Goal: Transaction & Acquisition: Register for event/course

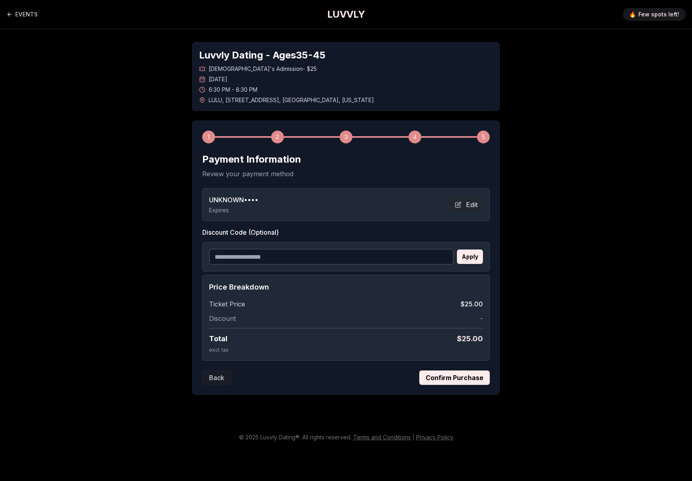
click at [459, 376] on button "Confirm Purchase" at bounding box center [454, 377] width 70 height 14
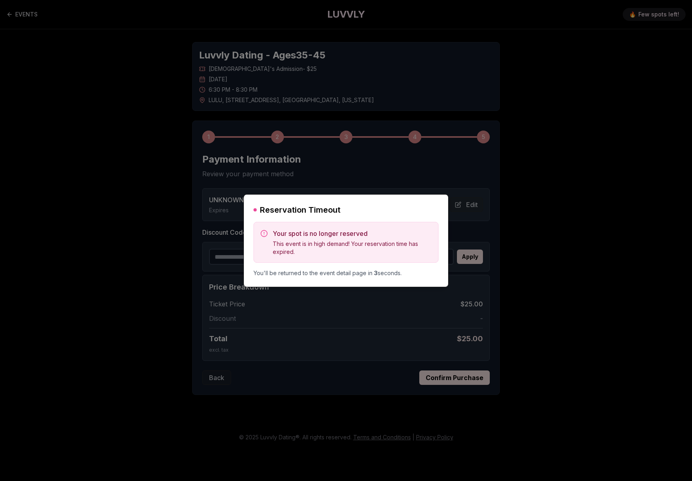
click at [322, 119] on div at bounding box center [346, 240] width 692 height 481
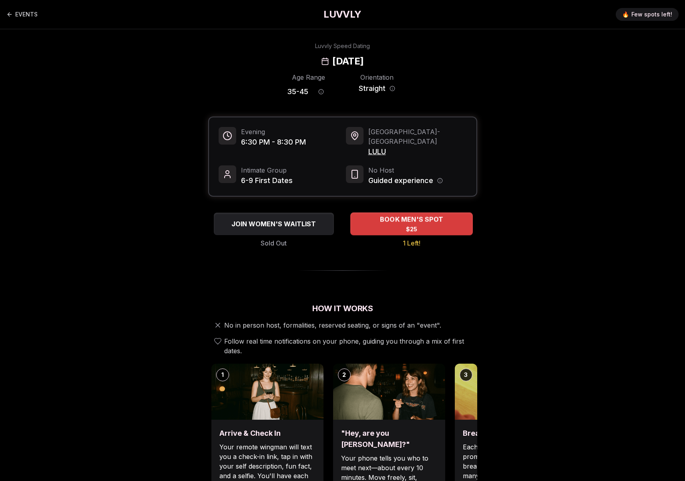
click at [426, 215] on span "BOOK MEN'S SPOT" at bounding box center [411, 220] width 66 height 10
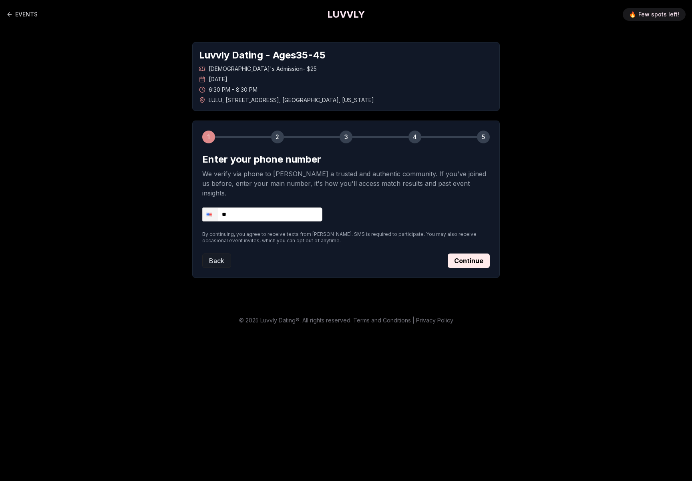
click at [271, 207] on input "**" at bounding box center [262, 214] width 120 height 14
type input "**********"
click at [486, 255] on button "Continue" at bounding box center [469, 260] width 42 height 14
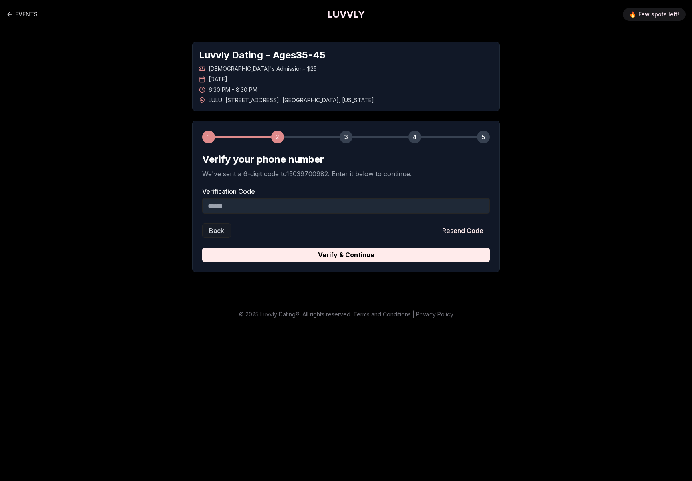
click at [324, 206] on input "Verification Code" at bounding box center [346, 206] width 288 height 16
click at [211, 204] on input "Verification Code" at bounding box center [346, 206] width 288 height 16
type input "******"
click at [202, 247] on button "Verify & Continue" at bounding box center [346, 254] width 288 height 14
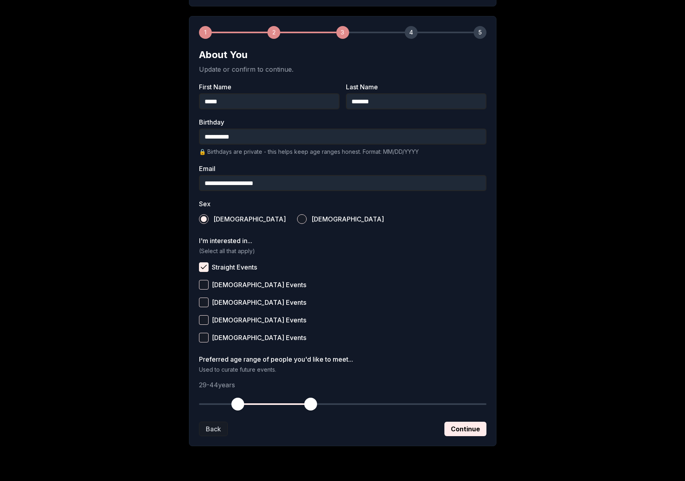
scroll to position [123, 0]
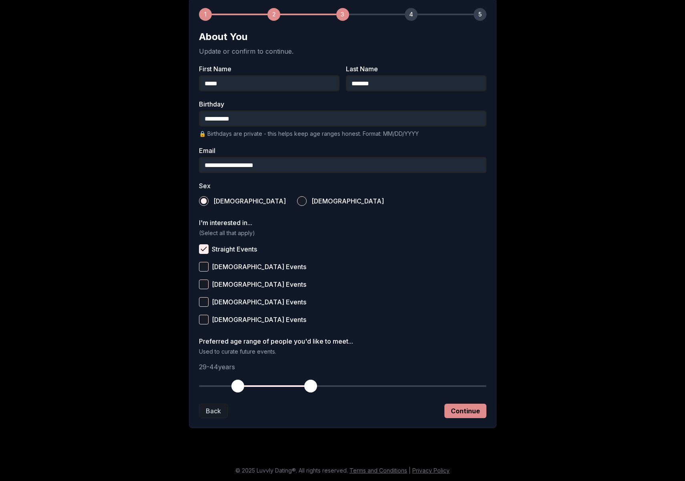
click at [463, 404] on button "Continue" at bounding box center [465, 411] width 42 height 14
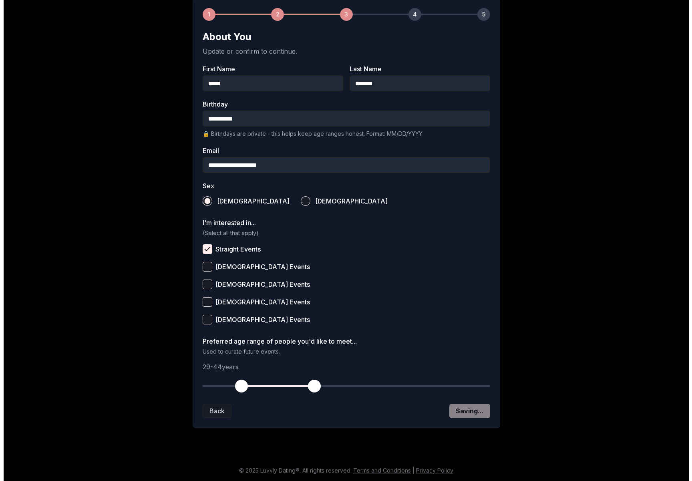
scroll to position [0, 0]
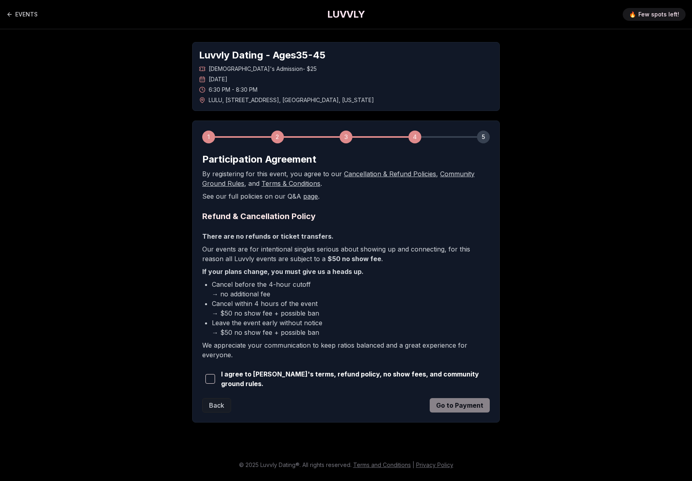
click at [216, 379] on button "button" at bounding box center [210, 379] width 16 height 18
click at [448, 403] on button "Go to Payment" at bounding box center [460, 405] width 60 height 14
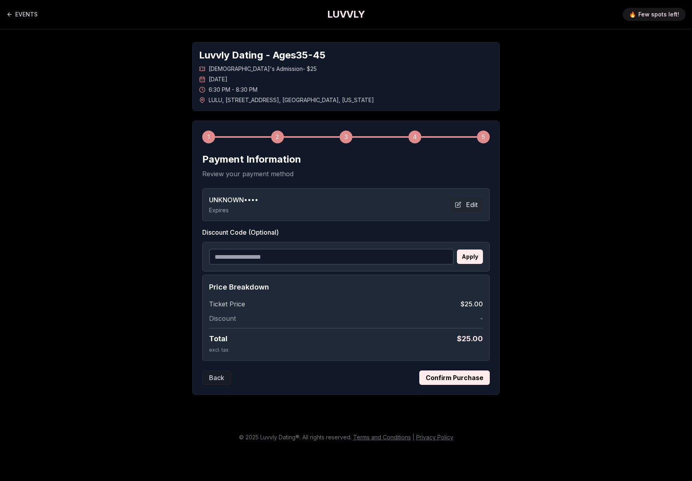
click at [456, 380] on button "Confirm Purchase" at bounding box center [454, 377] width 70 height 14
